Goal: Information Seeking & Learning: Learn about a topic

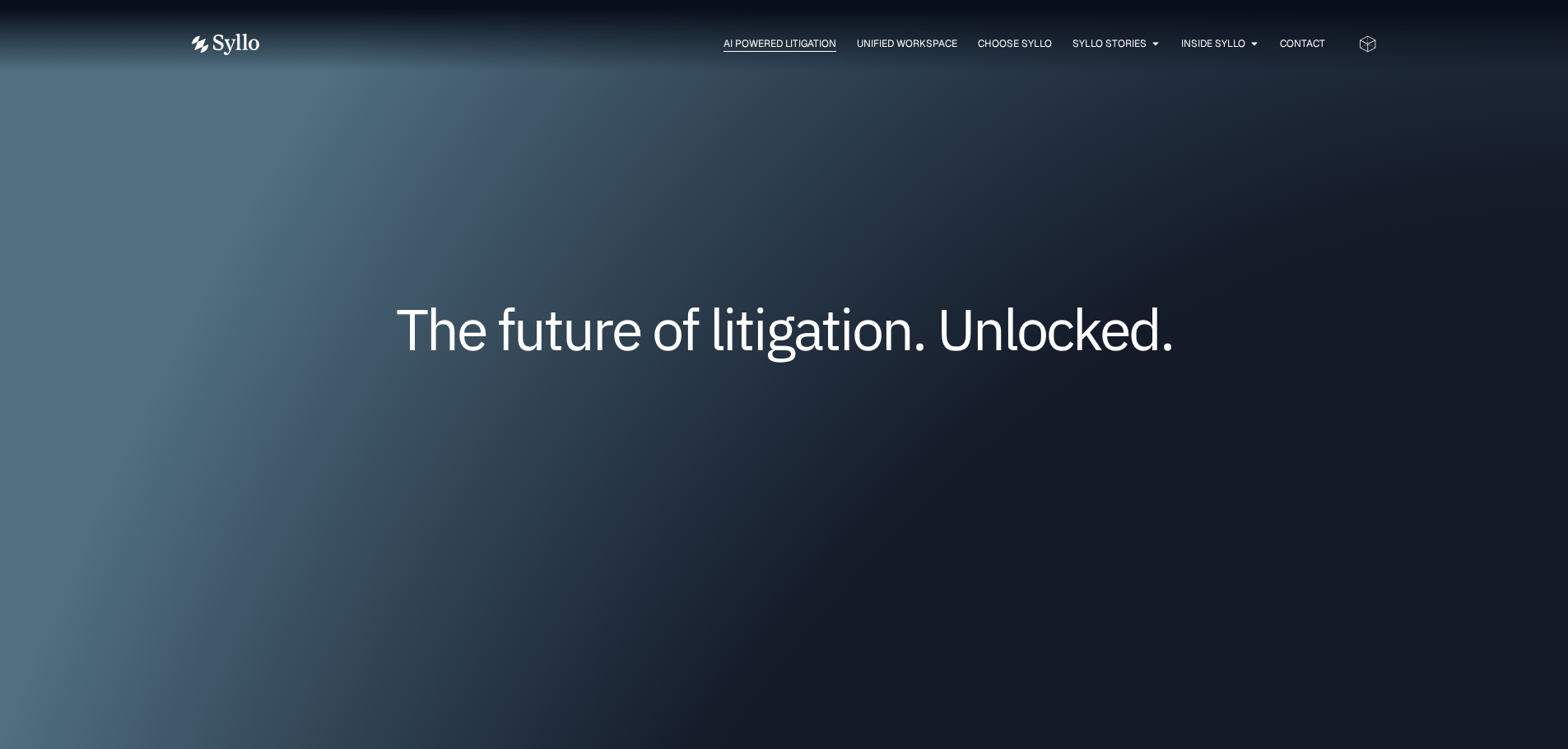
click at [808, 46] on span "AI Powered Litigation" at bounding box center [780, 43] width 113 height 15
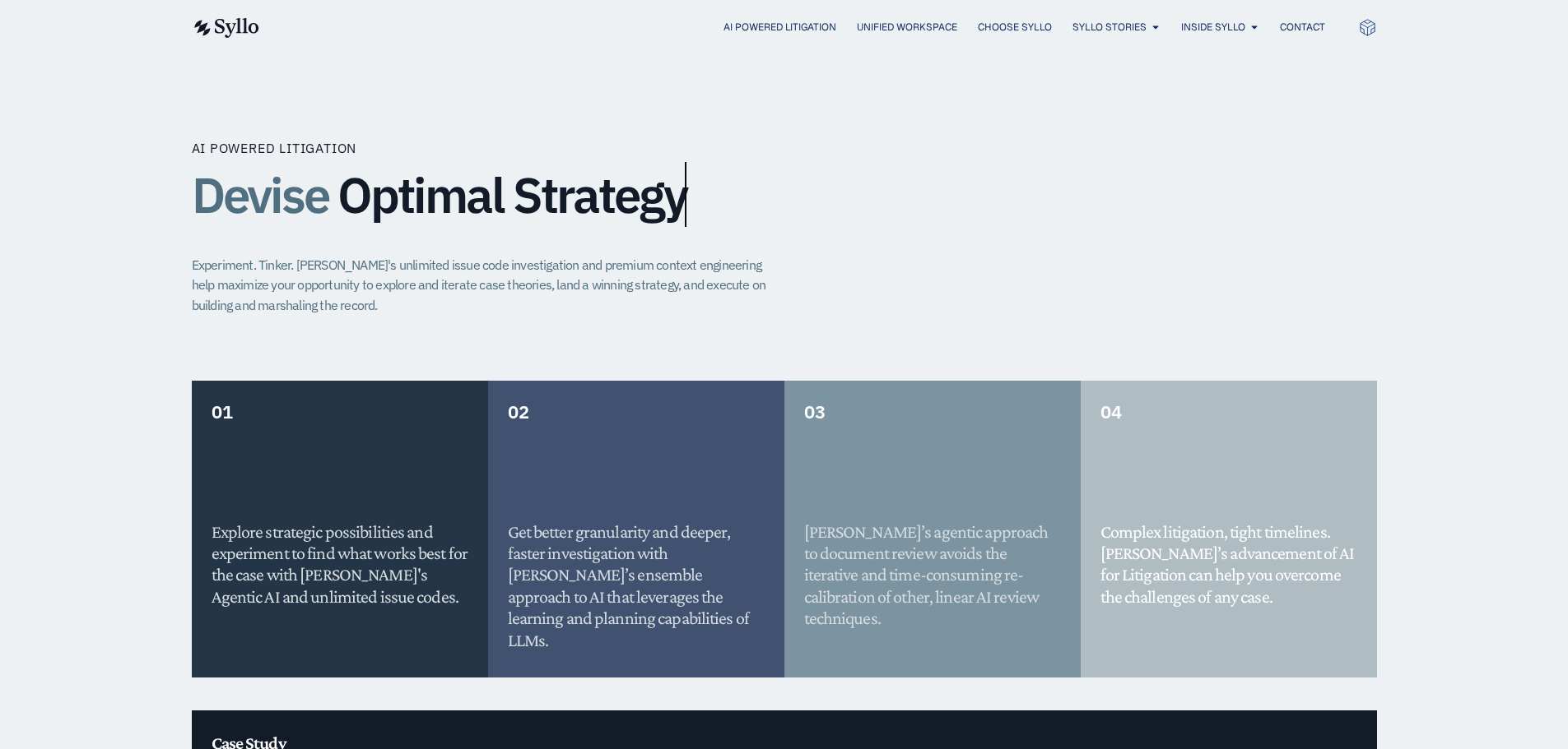
scroll to position [576, 0]
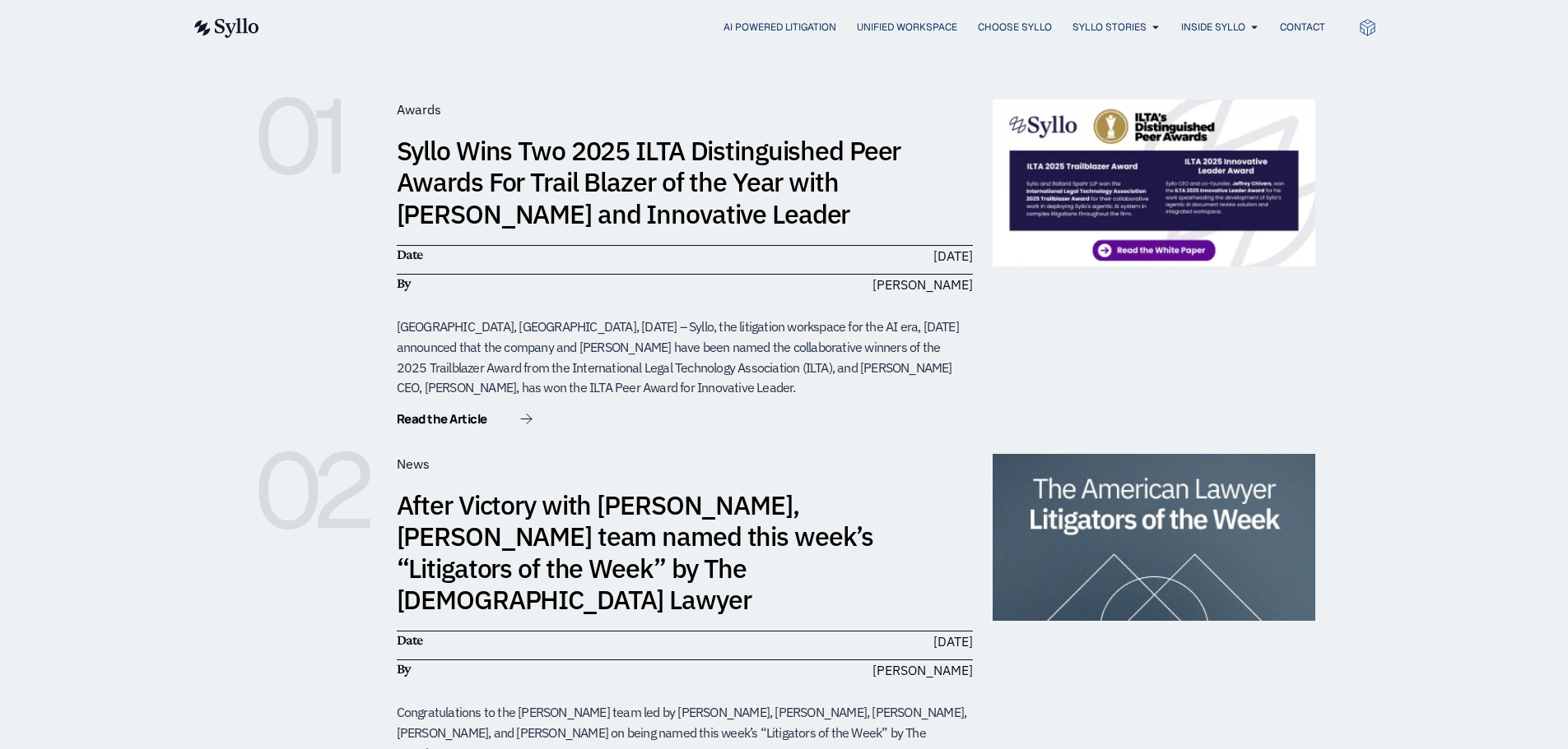
scroll to position [329, 0]
